Goal: Find specific page/section: Find specific page/section

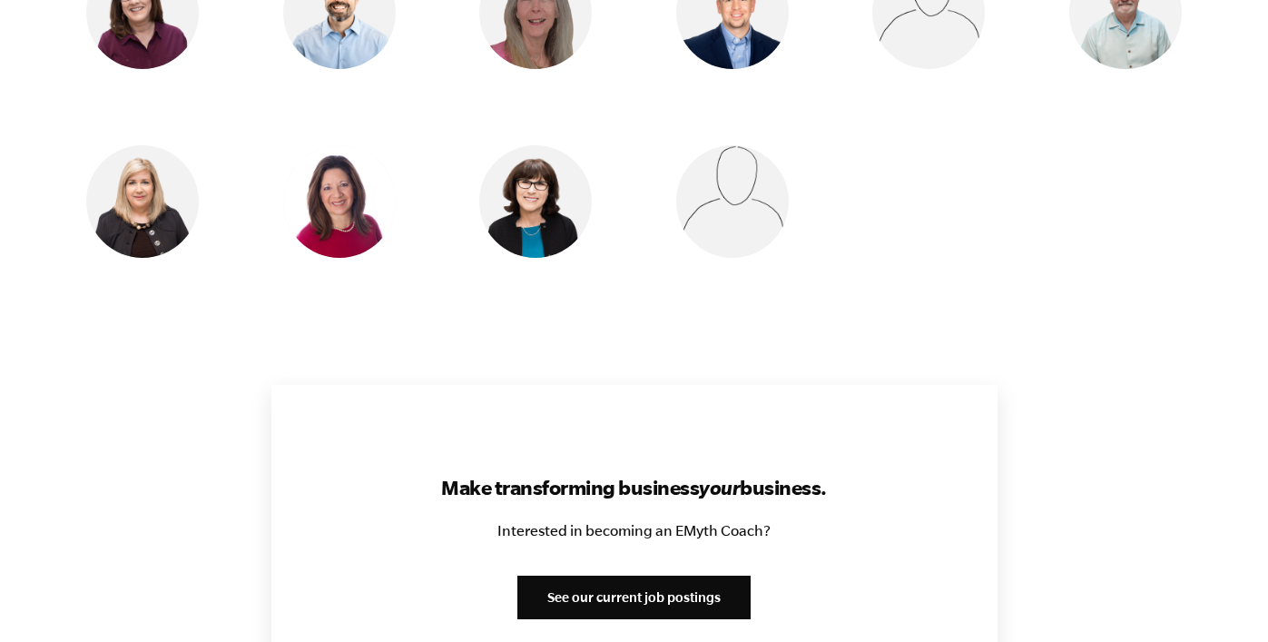
scroll to position [1904, 0]
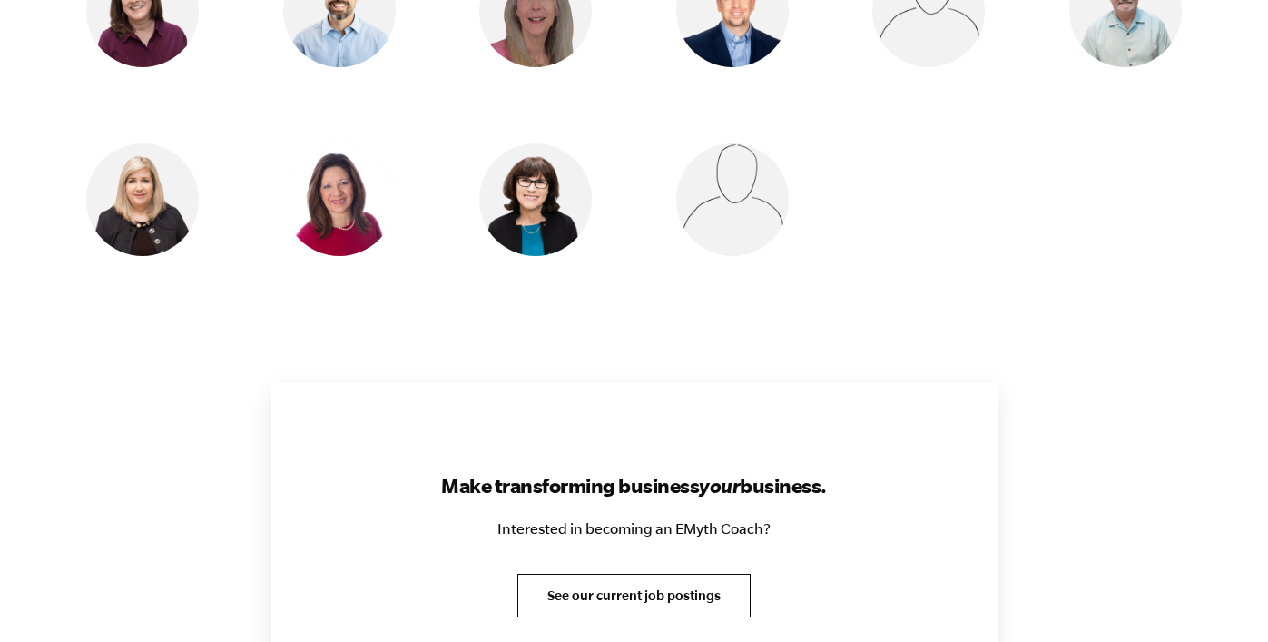
click at [645, 574] on link "See our current job postings" at bounding box center [633, 596] width 233 height 44
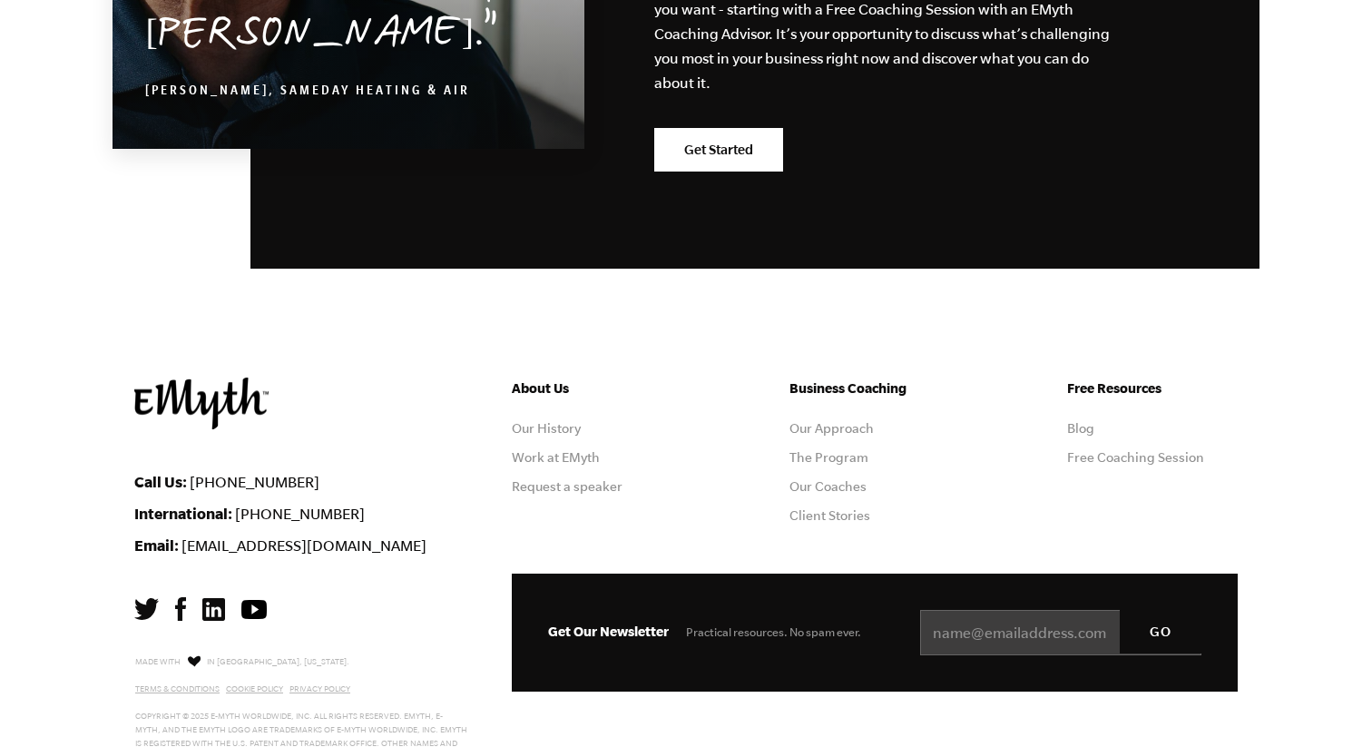
scroll to position [3295, 0]
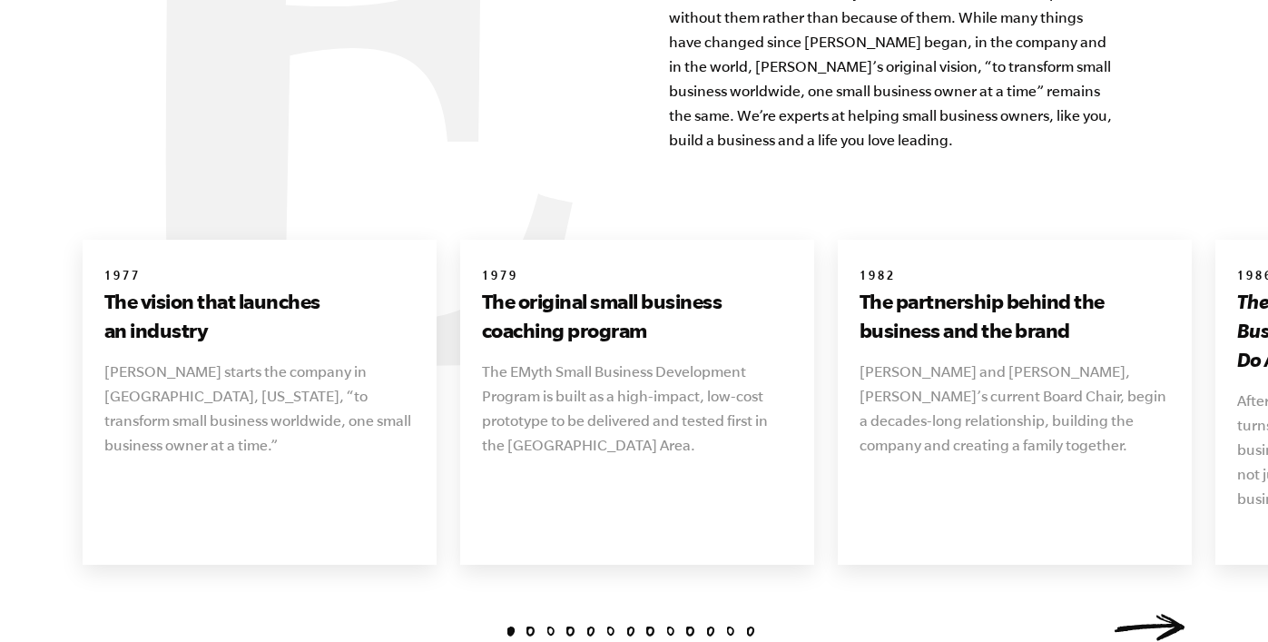
scroll to position [1983, 0]
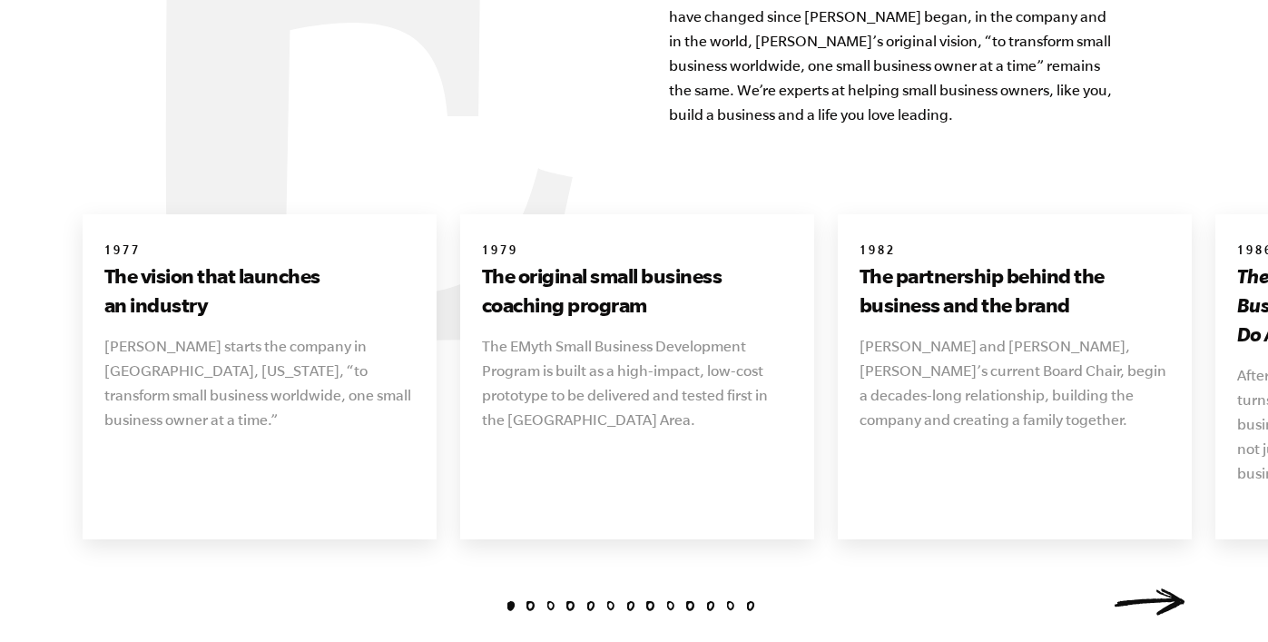
click at [1174, 588] on link "Next" at bounding box center [1150, 601] width 73 height 27
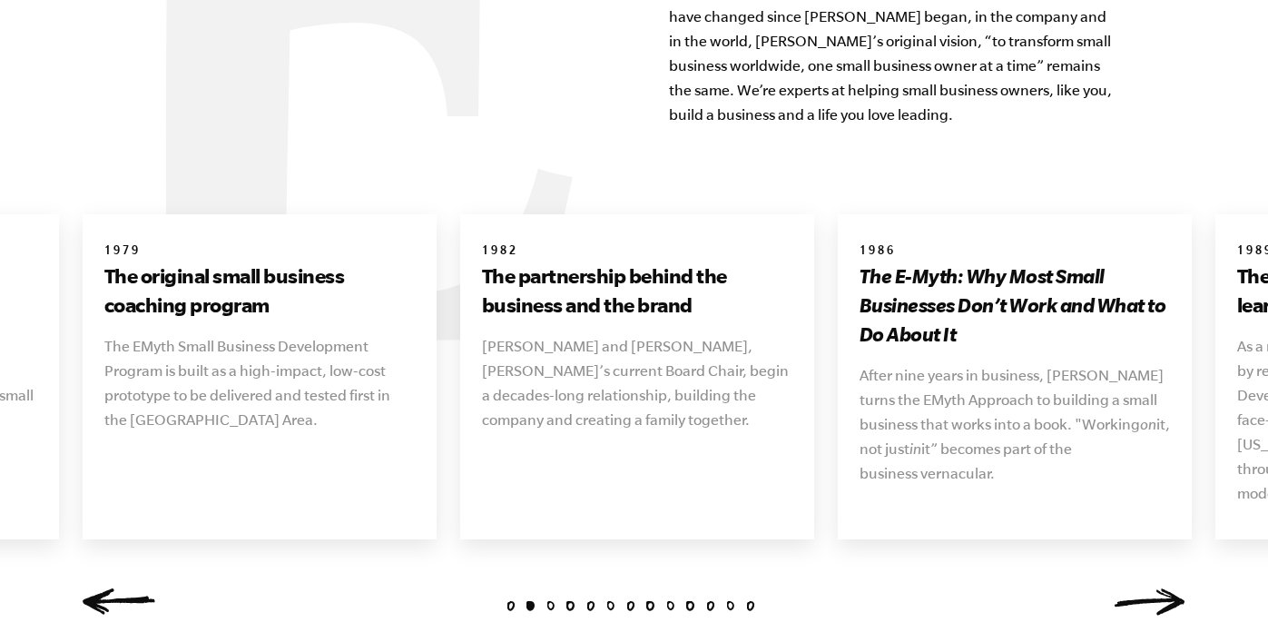
click at [1172, 588] on link "Next" at bounding box center [1150, 601] width 73 height 27
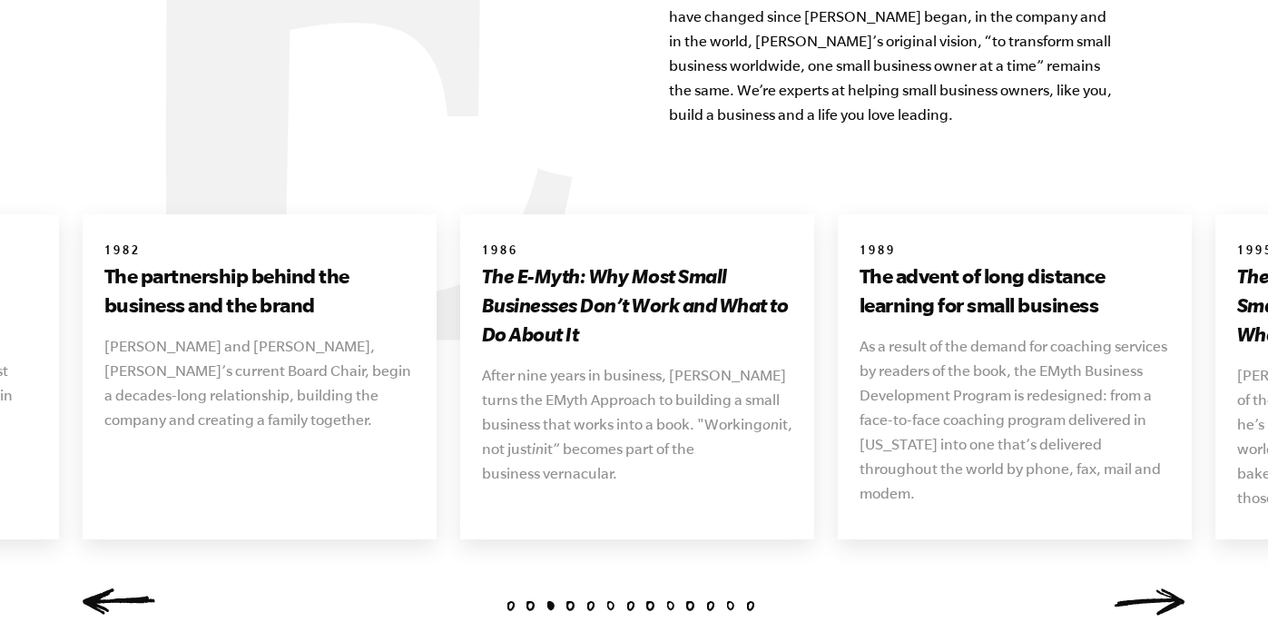
click at [1172, 588] on link "Next" at bounding box center [1150, 601] width 73 height 27
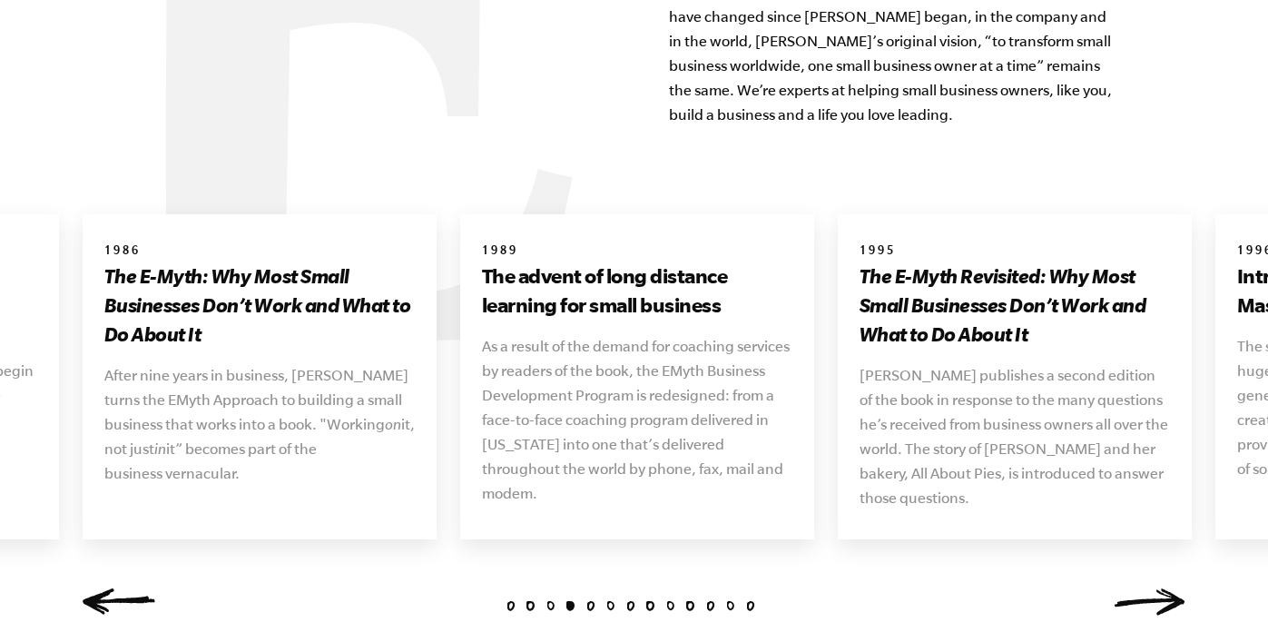
click at [1172, 588] on link "Next" at bounding box center [1150, 601] width 73 height 27
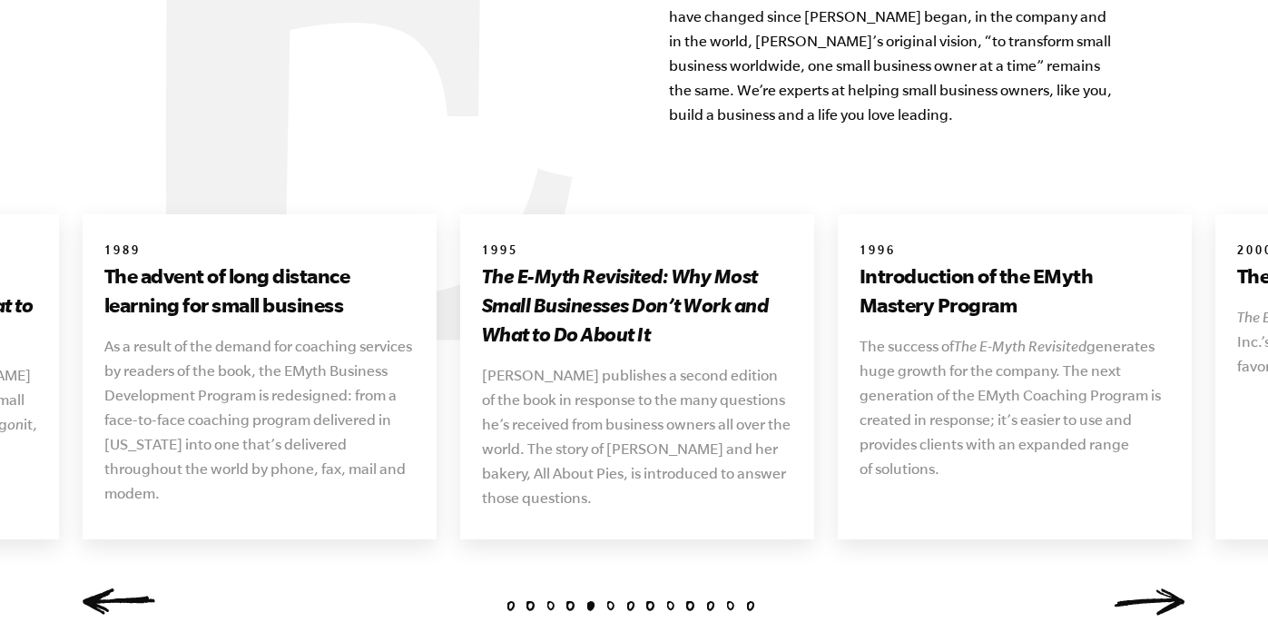
click at [1172, 588] on link "Next" at bounding box center [1150, 601] width 73 height 27
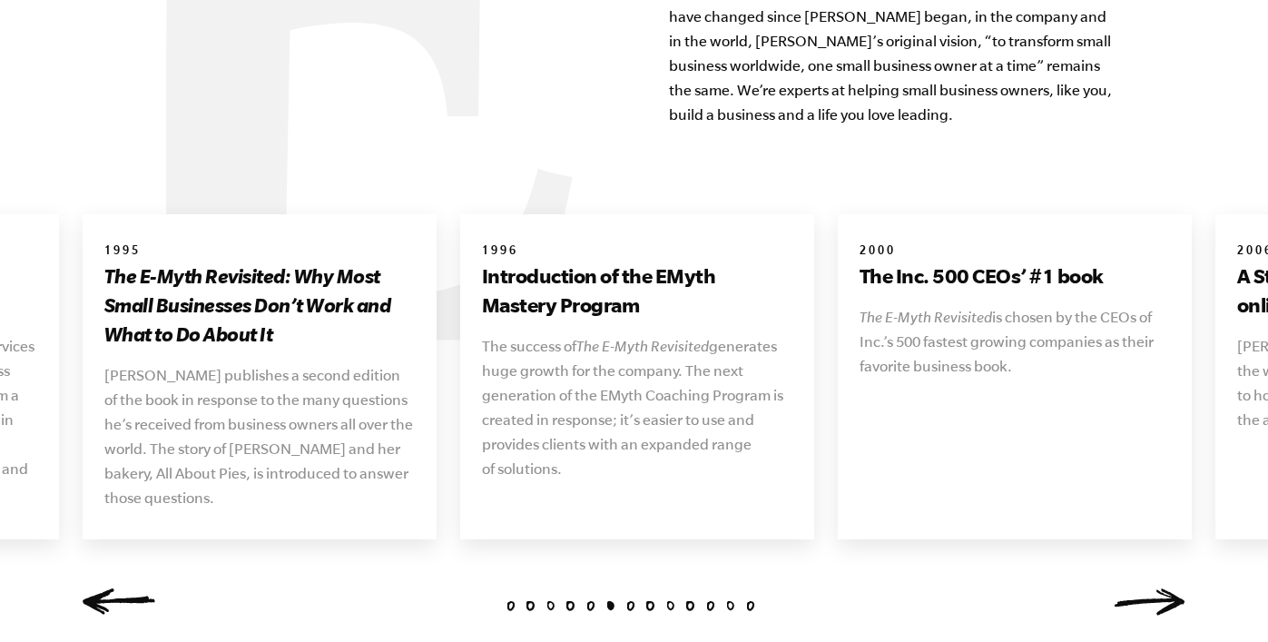
click at [1172, 588] on link "Next" at bounding box center [1150, 601] width 73 height 27
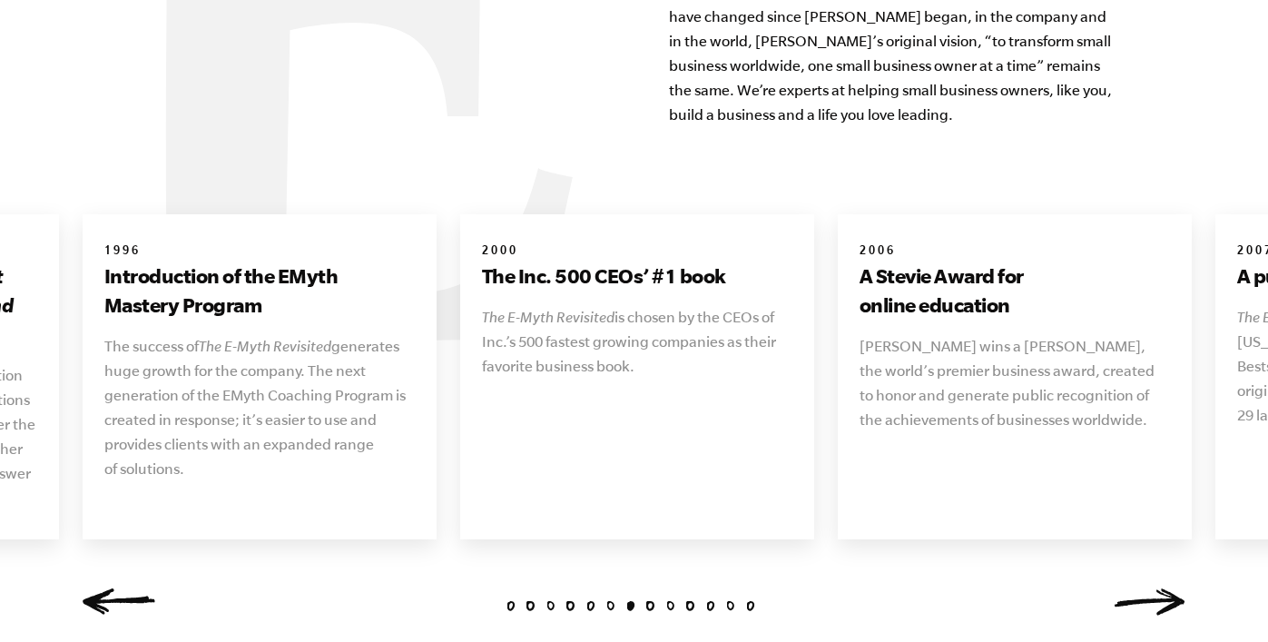
click at [1172, 588] on link "Next" at bounding box center [1150, 601] width 73 height 27
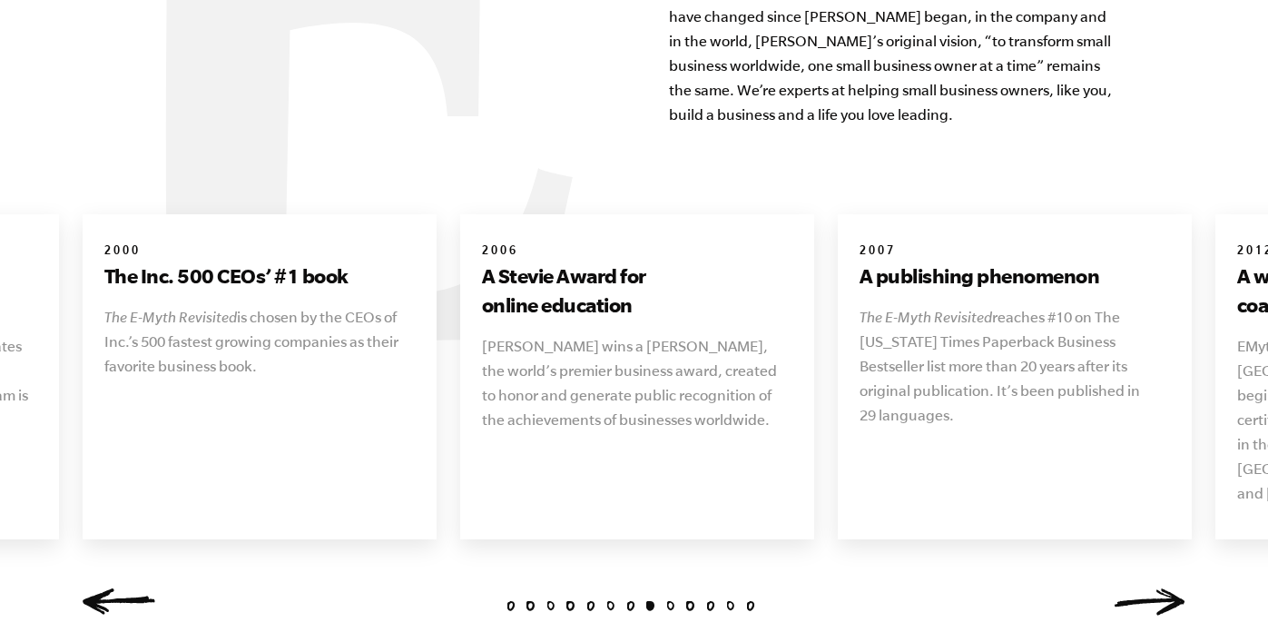
click at [1175, 588] on link "Next" at bounding box center [1150, 601] width 73 height 27
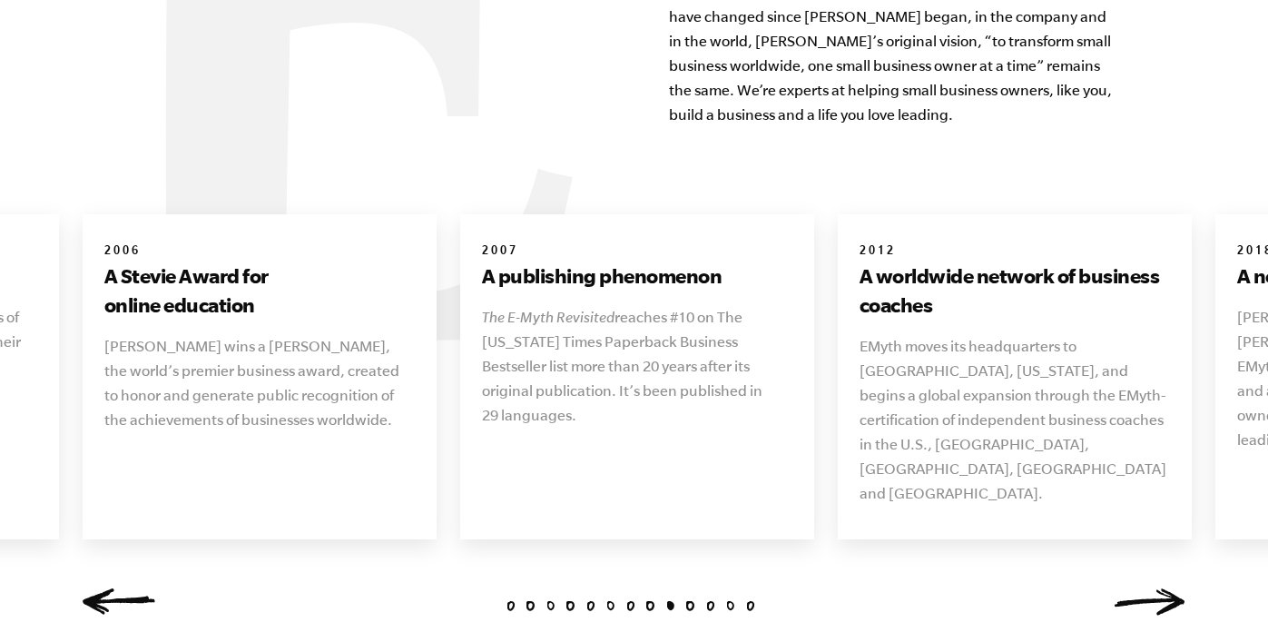
click at [1175, 588] on link "Next" at bounding box center [1150, 601] width 73 height 27
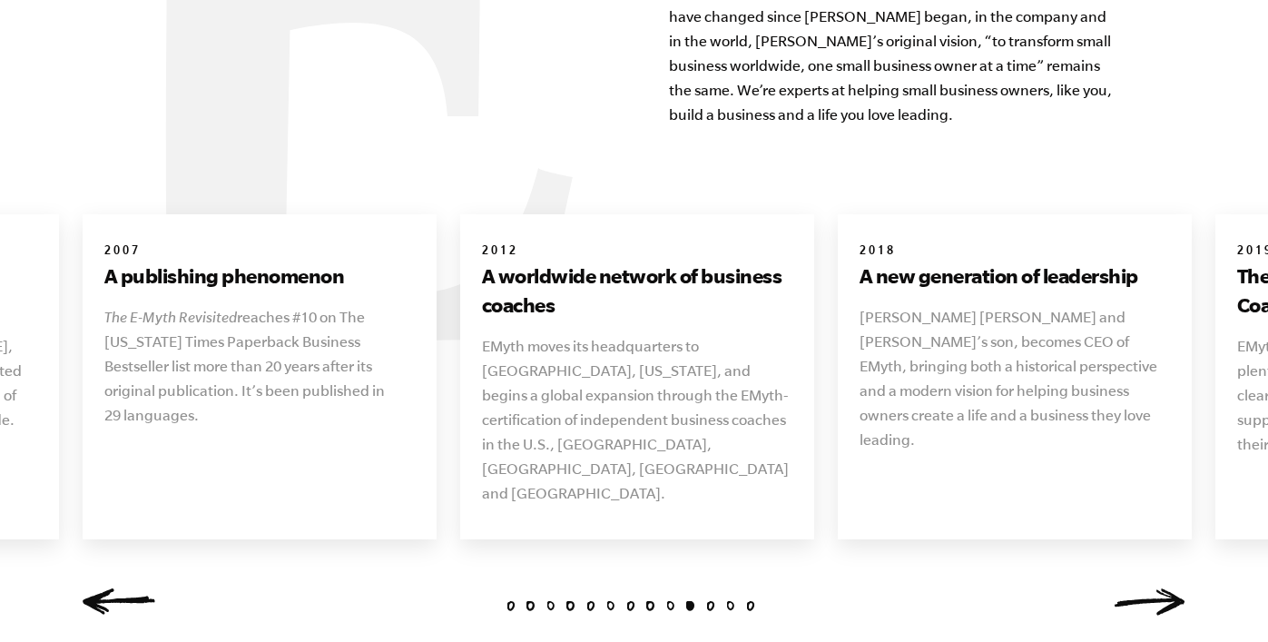
click at [1175, 588] on link "Next" at bounding box center [1150, 601] width 73 height 27
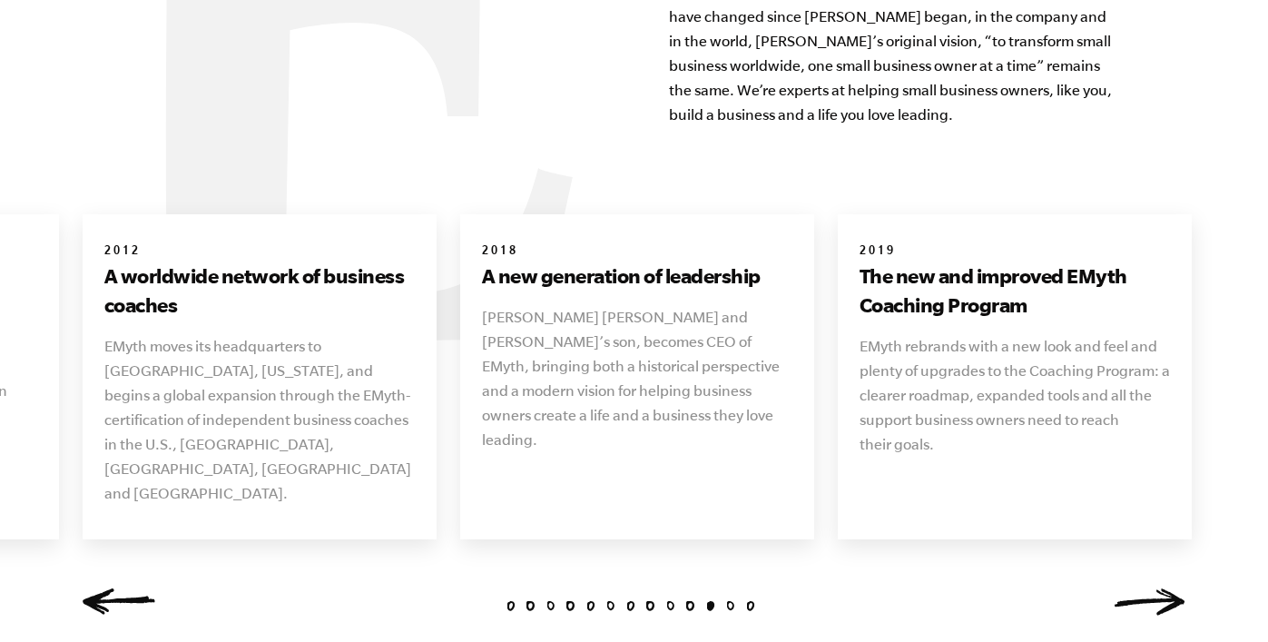
click at [1175, 588] on link "Next" at bounding box center [1150, 601] width 73 height 27
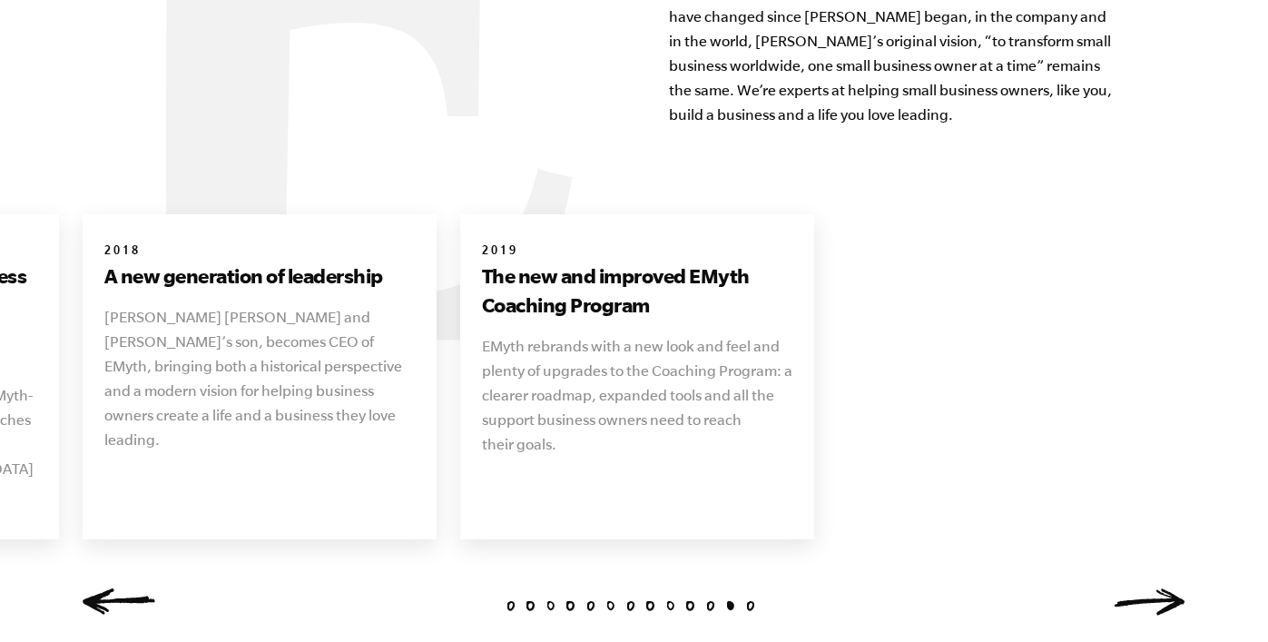
click at [1175, 588] on link "Next" at bounding box center [1150, 601] width 73 height 27
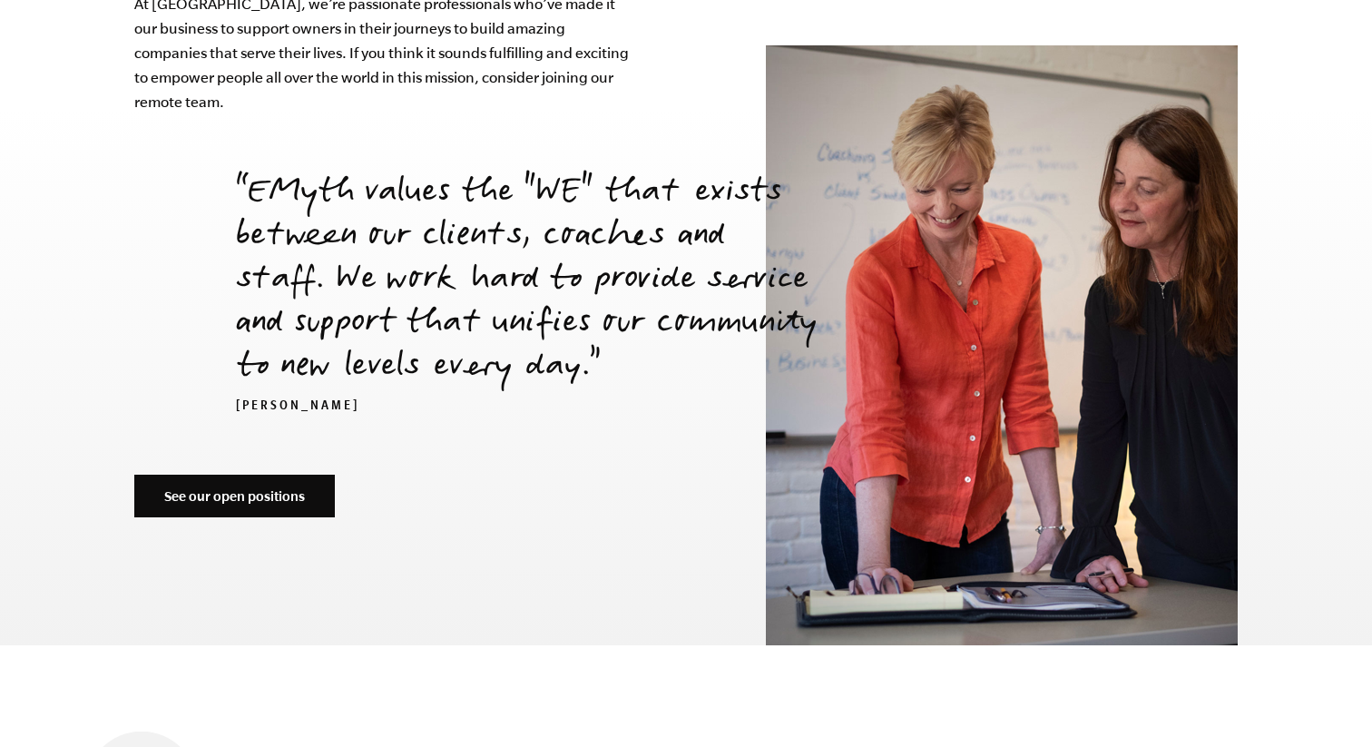
scroll to position [6197, 0]
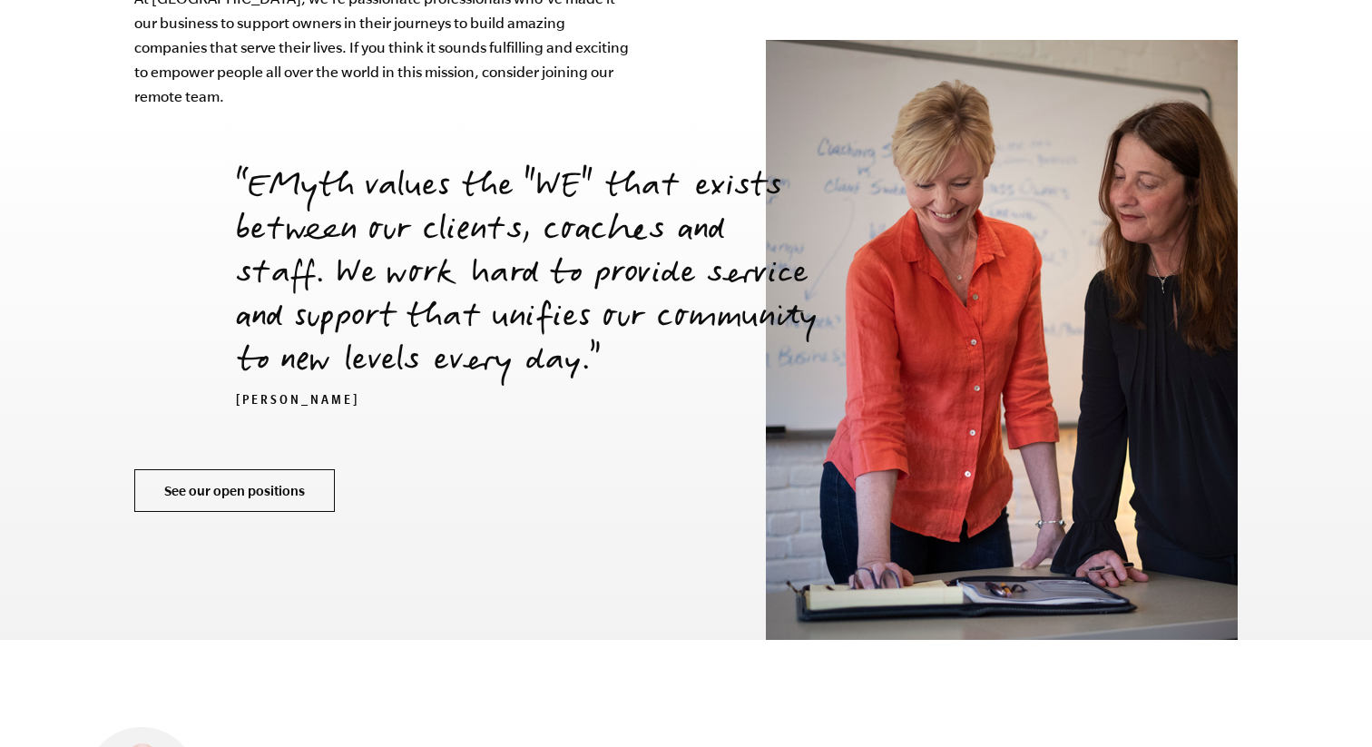
click at [239, 469] on link "See our open positions" at bounding box center [234, 491] width 201 height 44
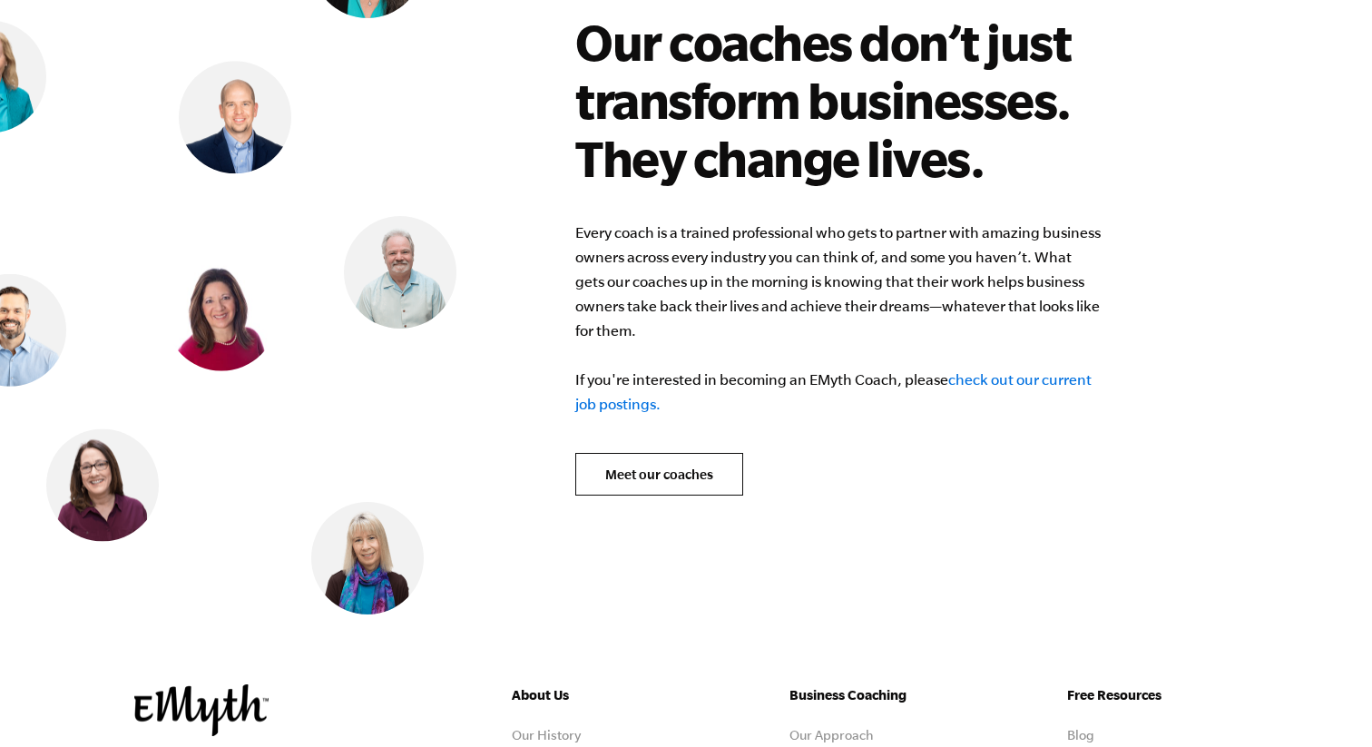
scroll to position [7105, 0]
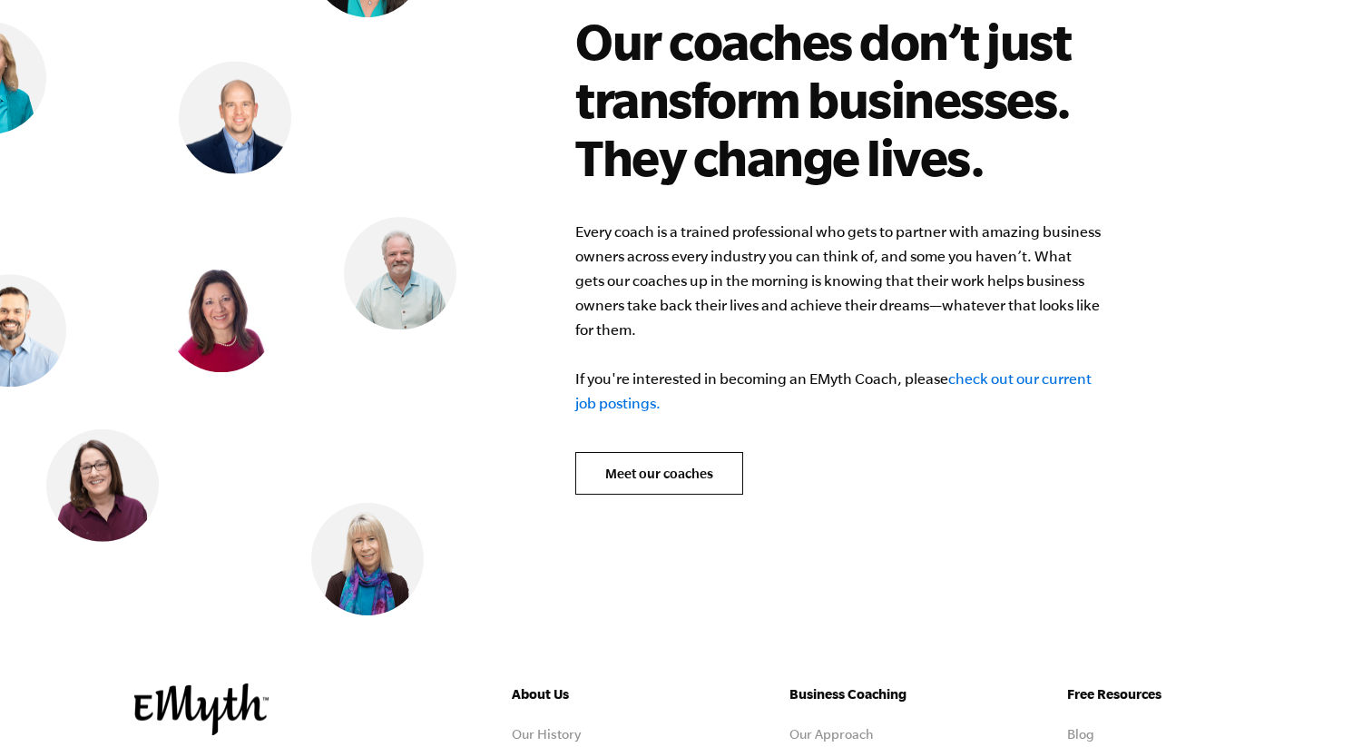
click at [989, 370] on link "check out our current job postings." at bounding box center [833, 390] width 516 height 41
